Goal: Information Seeking & Learning: Learn about a topic

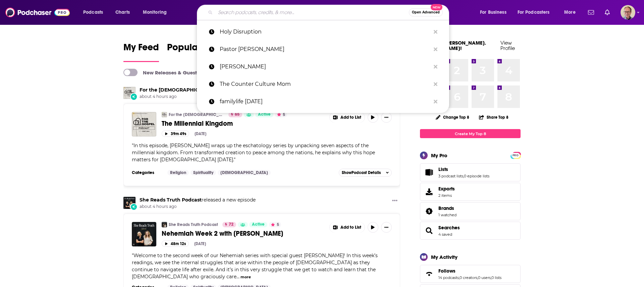
click at [250, 12] on input "Search podcasts, credits, & more..." at bounding box center [311, 12] width 193 height 11
paste input "The [DEMOGRAPHIC_DATA] Difficulties and Answers Podcast"
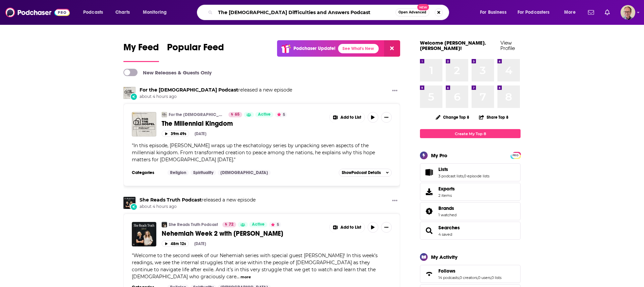
type input "The [DEMOGRAPHIC_DATA] Difficulties and Answers Podcast"
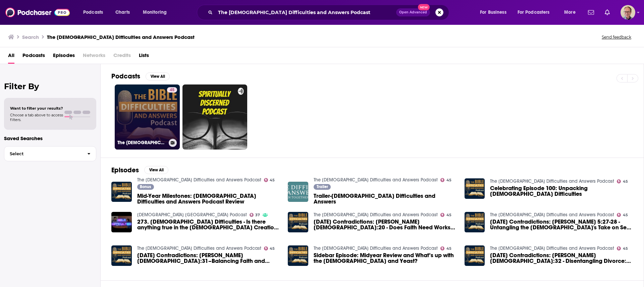
click at [144, 109] on link "45 The [DEMOGRAPHIC_DATA] Difficulties and Answers Podcast" at bounding box center [147, 117] width 65 height 65
